Goal: Task Accomplishment & Management: Use online tool/utility

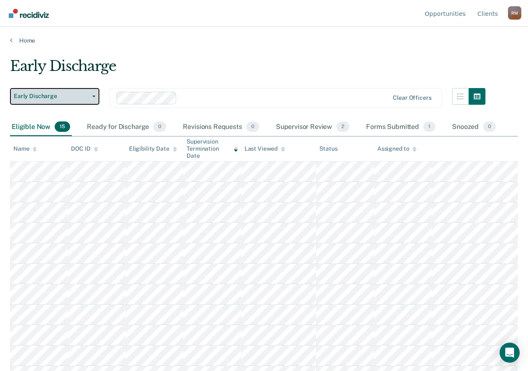
click at [88, 95] on span "Early Discharge" at bounding box center [51, 96] width 75 height 7
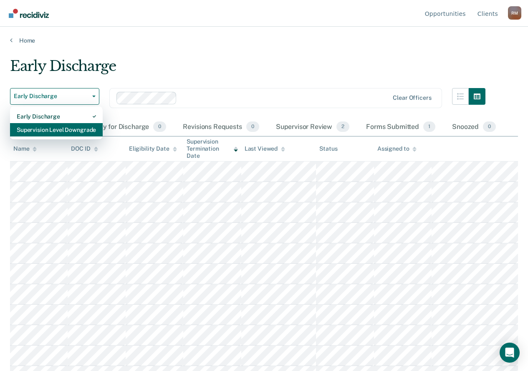
click at [78, 131] on div "Supervision Level Downgrade" at bounding box center [56, 129] width 79 height 13
